Goal: Transaction & Acquisition: Purchase product/service

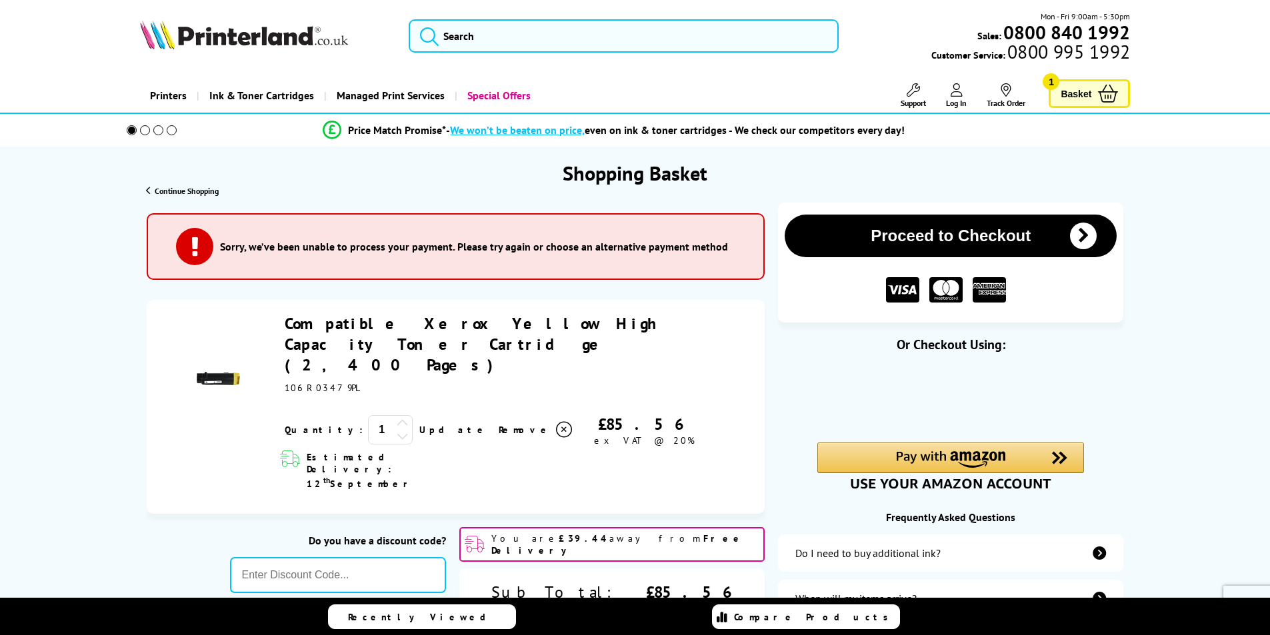
click at [956, 91] on icon at bounding box center [956, 89] width 12 height 13
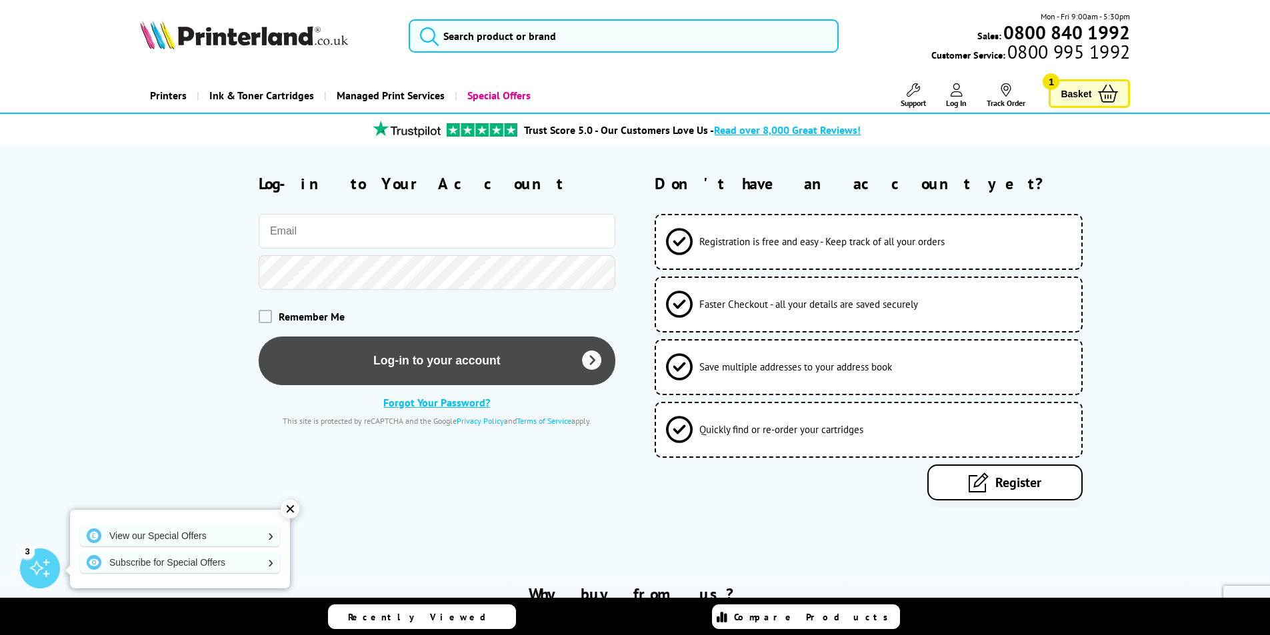
type input "cstyreservices@outlook.com"
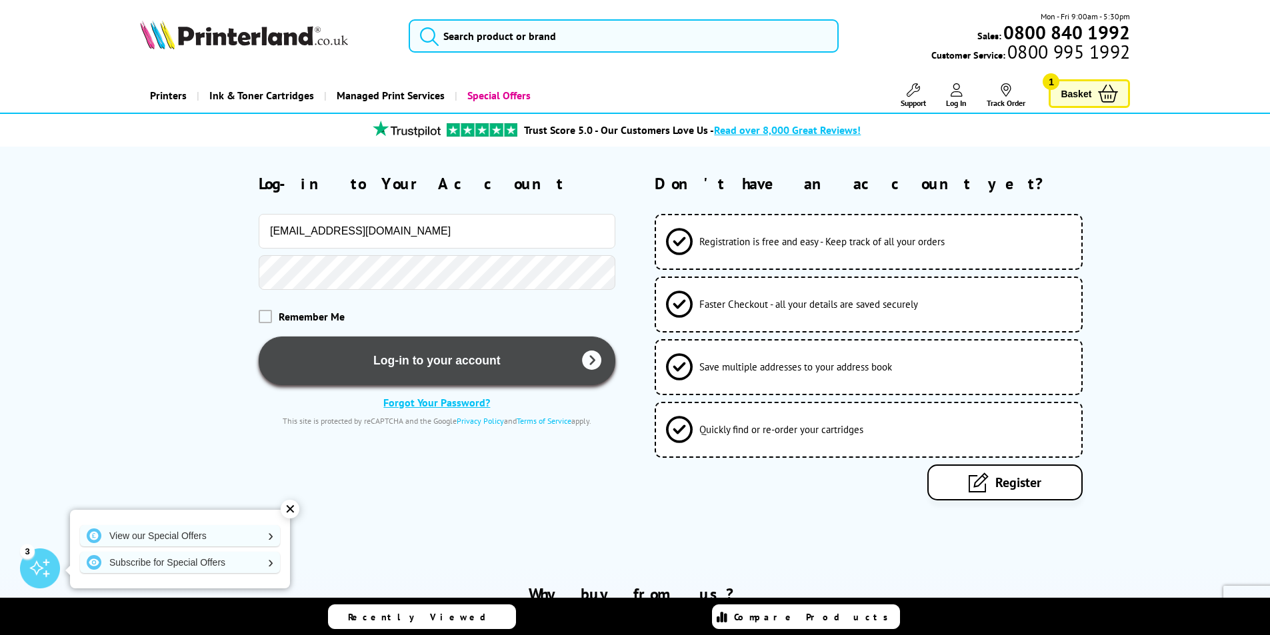
click at [442, 362] on button "Log-in to your account" at bounding box center [437, 361] width 357 height 49
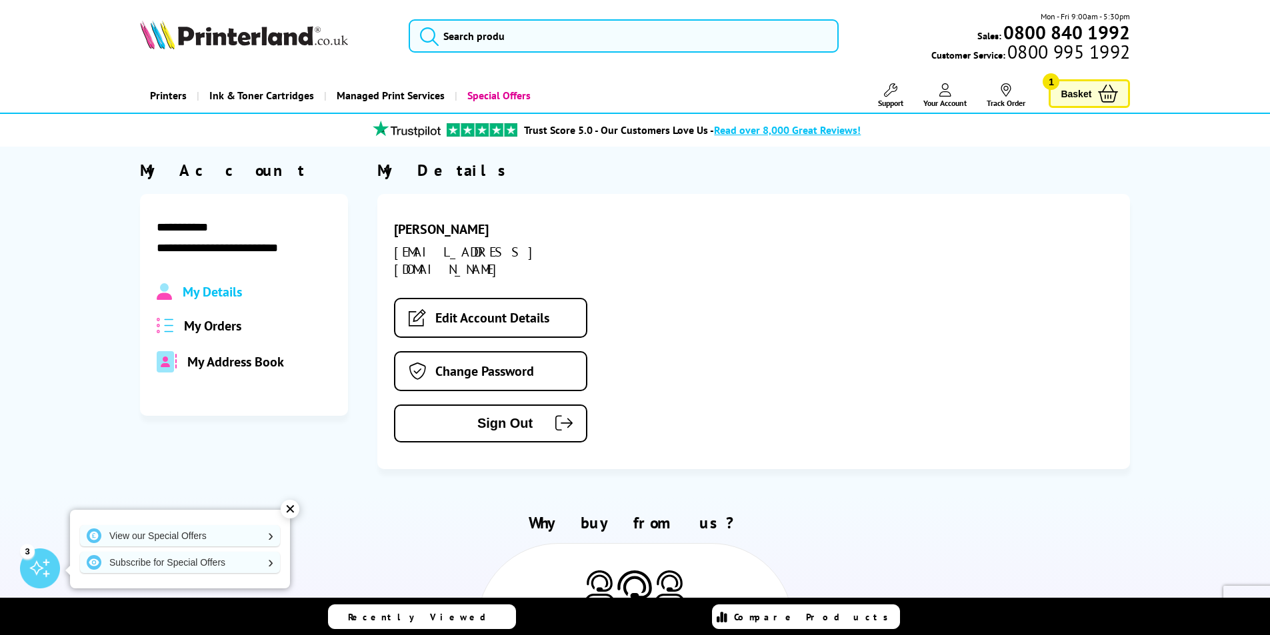
click at [1086, 91] on span "Basket" at bounding box center [1075, 94] width 31 height 18
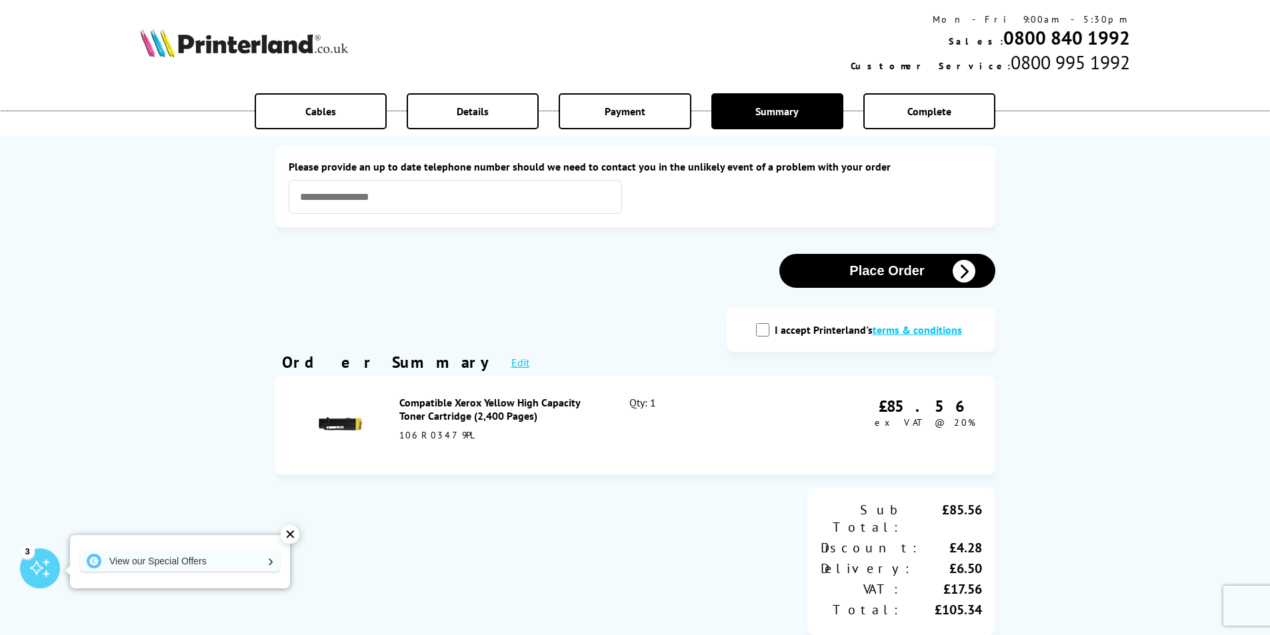
click at [763, 331] on input "I accept Printerland's terms & conditions" at bounding box center [762, 329] width 13 height 13
checkbox input "true"
click at [898, 272] on button "Place Order" at bounding box center [887, 271] width 216 height 34
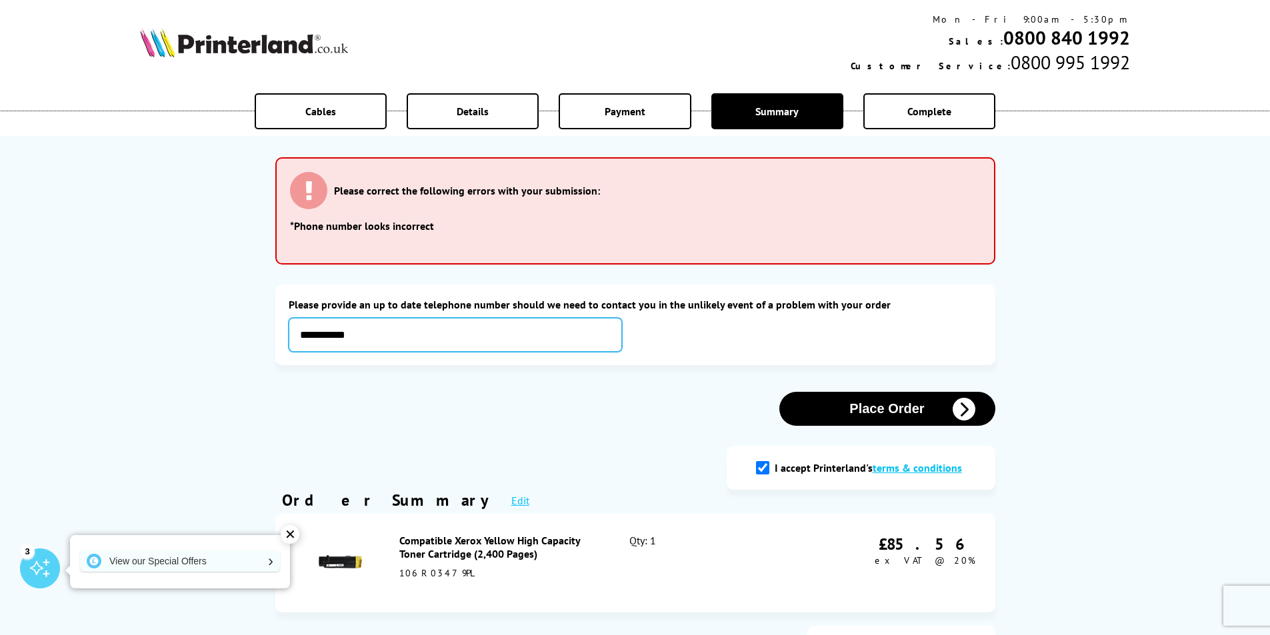
type input "**********"
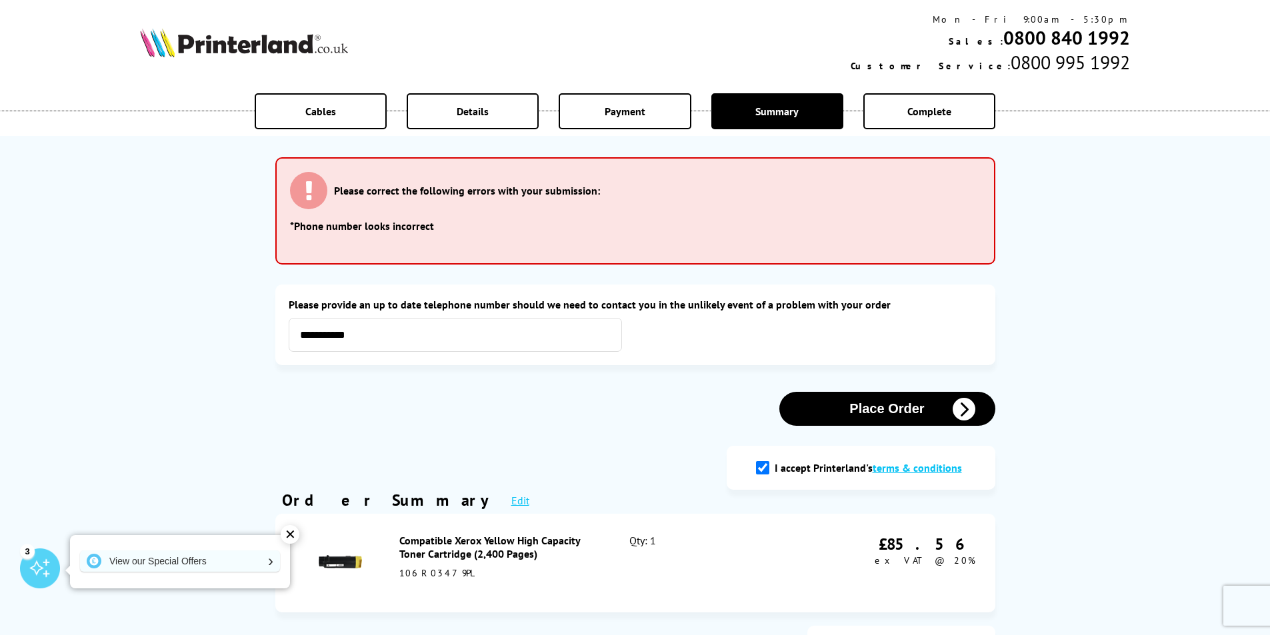
click at [899, 409] on button "Place Order" at bounding box center [887, 409] width 216 height 34
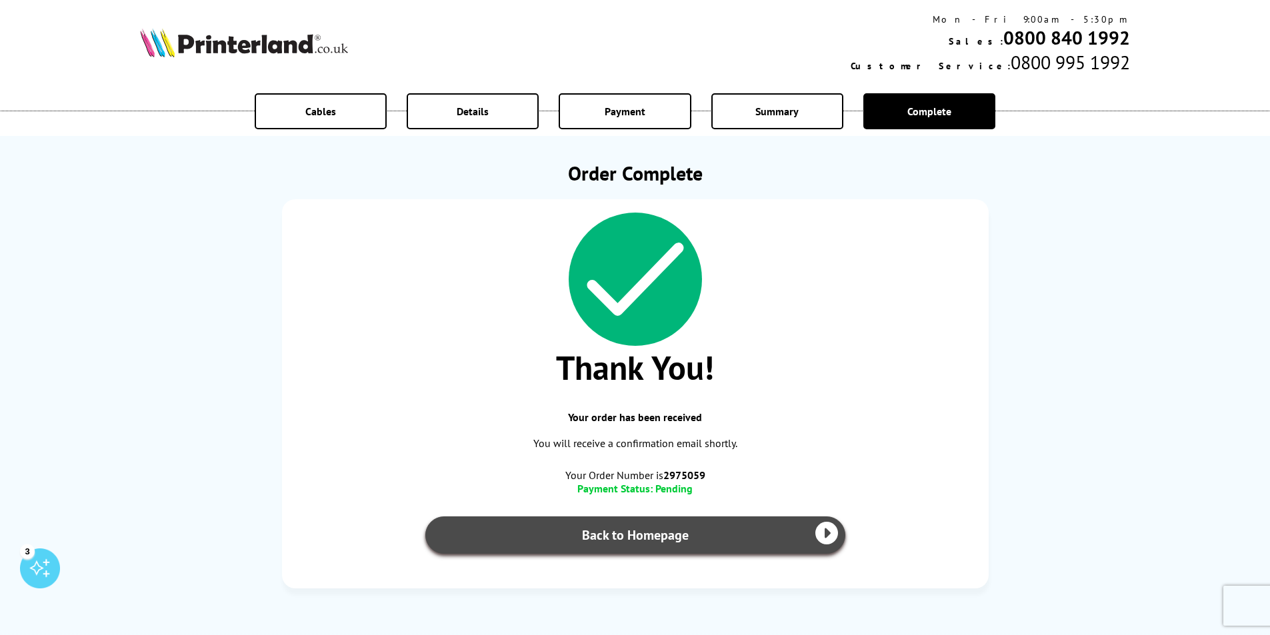
click at [661, 537] on link "Back to Homepage" at bounding box center [635, 535] width 420 height 37
